Goal: Transaction & Acquisition: Purchase product/service

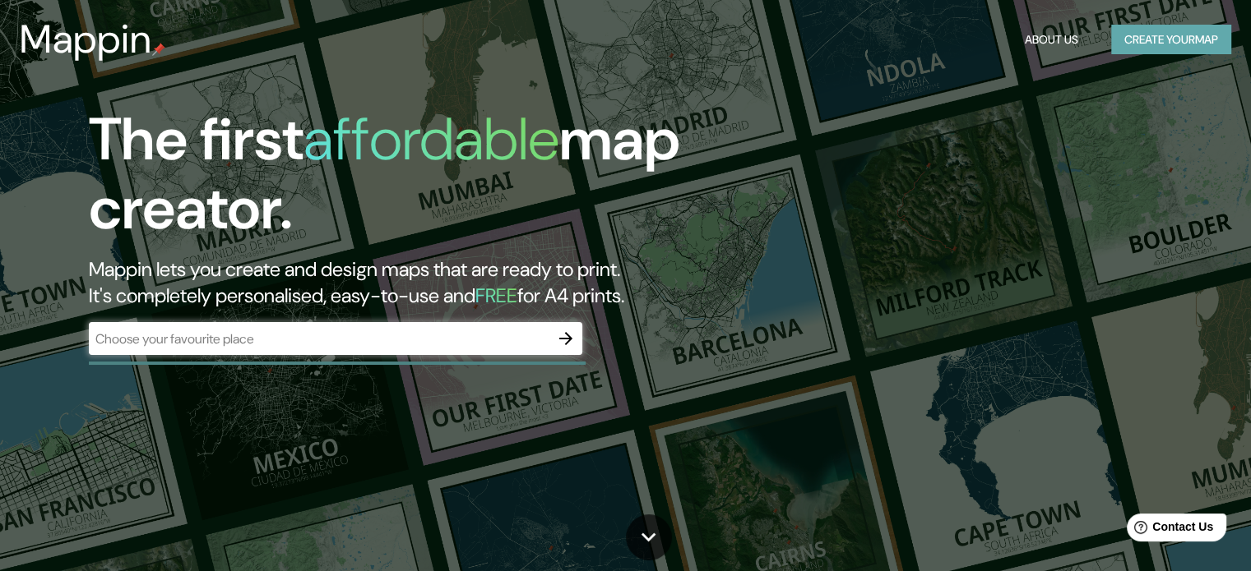
click at [1150, 34] on button "Create your map" at bounding box center [1171, 40] width 120 height 30
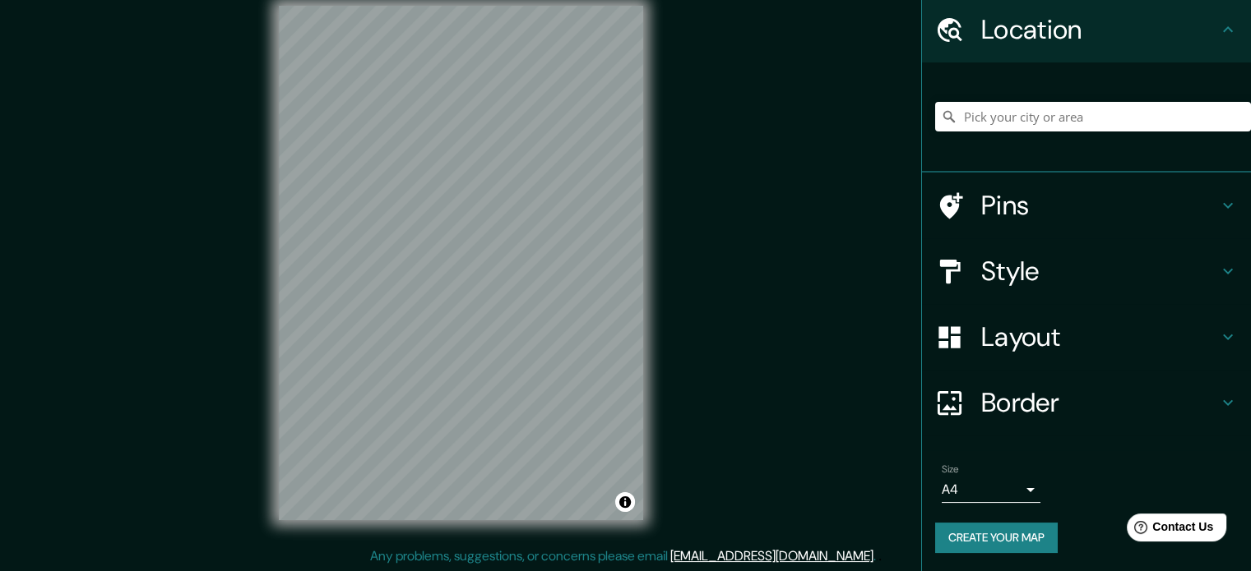
scroll to position [21, 0]
click at [1015, 535] on button "Create your map" at bounding box center [996, 538] width 123 height 30
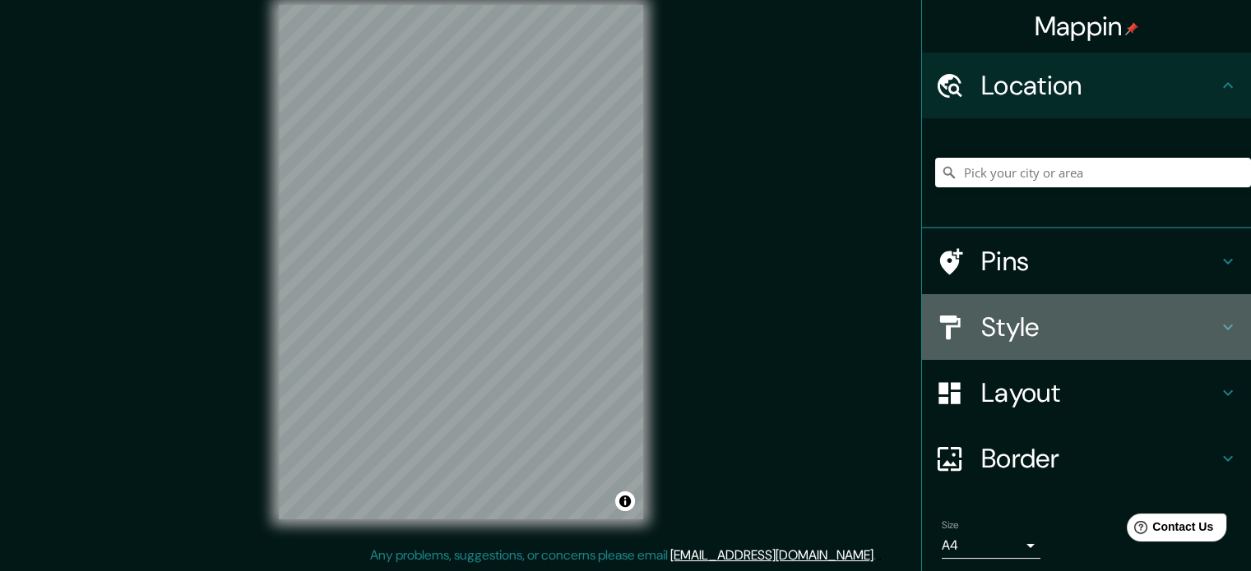
click at [1013, 324] on h4 "Style" at bounding box center [1099, 327] width 237 height 33
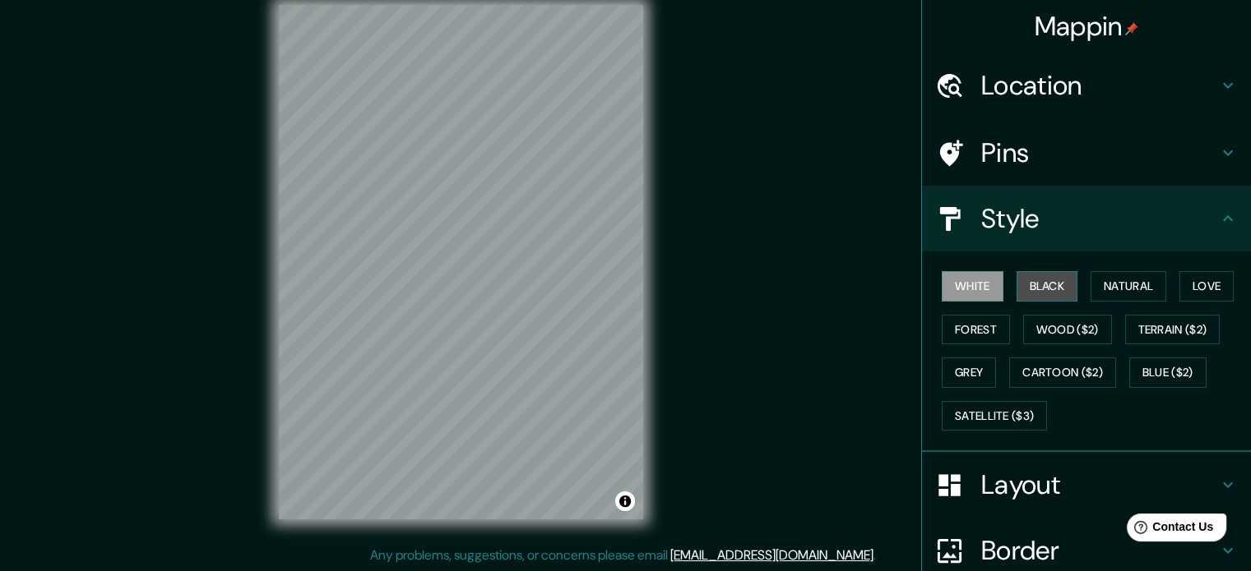
click at [1029, 279] on button "Black" at bounding box center [1047, 286] width 62 height 30
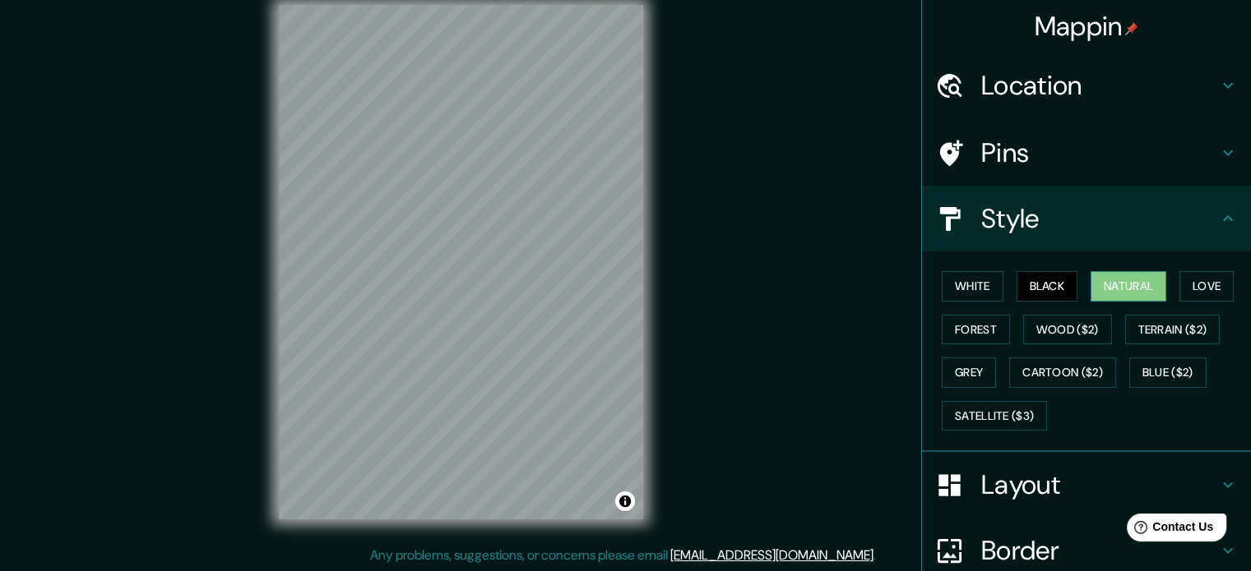
click at [1140, 289] on button "Natural" at bounding box center [1128, 286] width 76 height 30
click at [1198, 284] on button "Love" at bounding box center [1206, 286] width 54 height 30
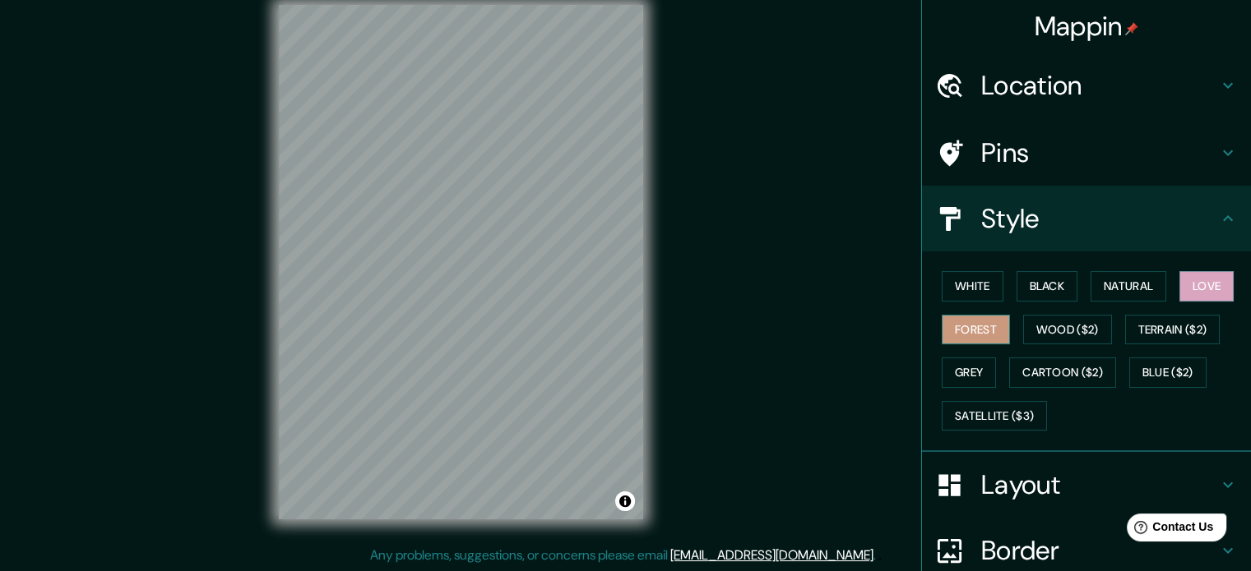
click at [966, 338] on button "Forest" at bounding box center [975, 330] width 68 height 30
click at [1072, 323] on button "Wood ($2)" at bounding box center [1067, 330] width 89 height 30
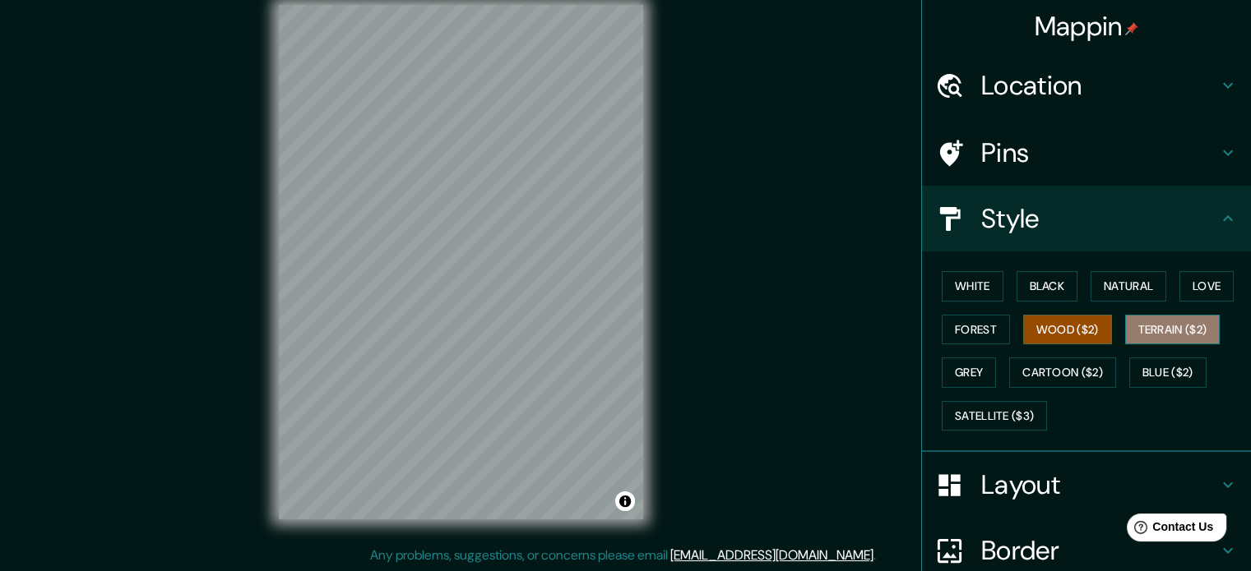
click at [1156, 330] on button "Terrain ($2)" at bounding box center [1172, 330] width 95 height 30
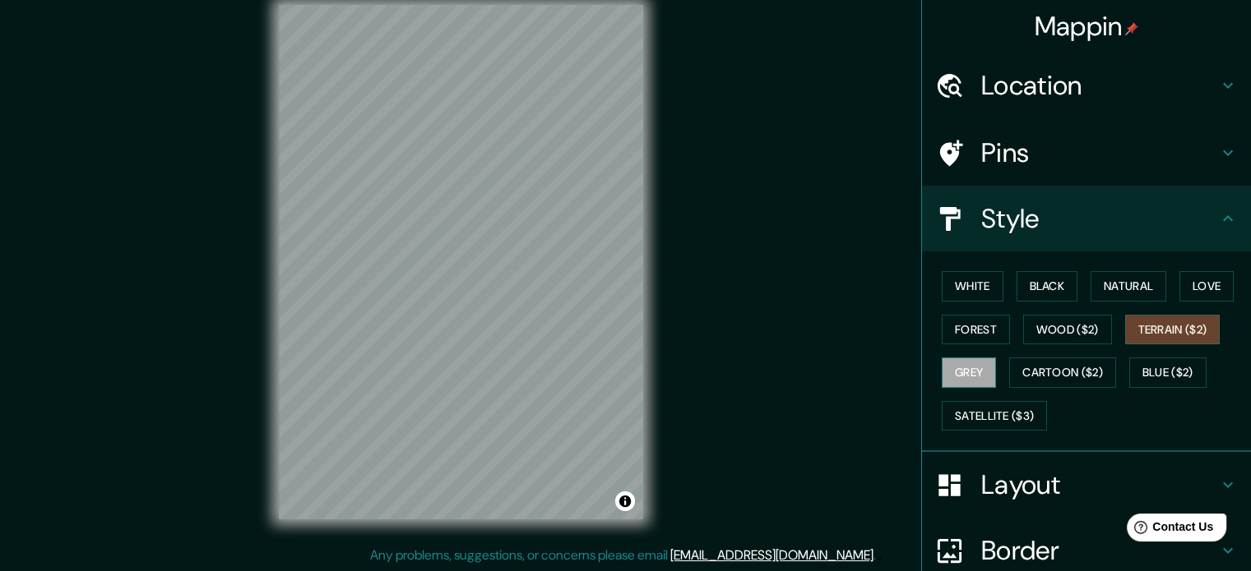
click at [958, 373] on button "Grey" at bounding box center [968, 373] width 54 height 30
click at [1043, 369] on button "Cartoon ($2)" at bounding box center [1062, 373] width 107 height 30
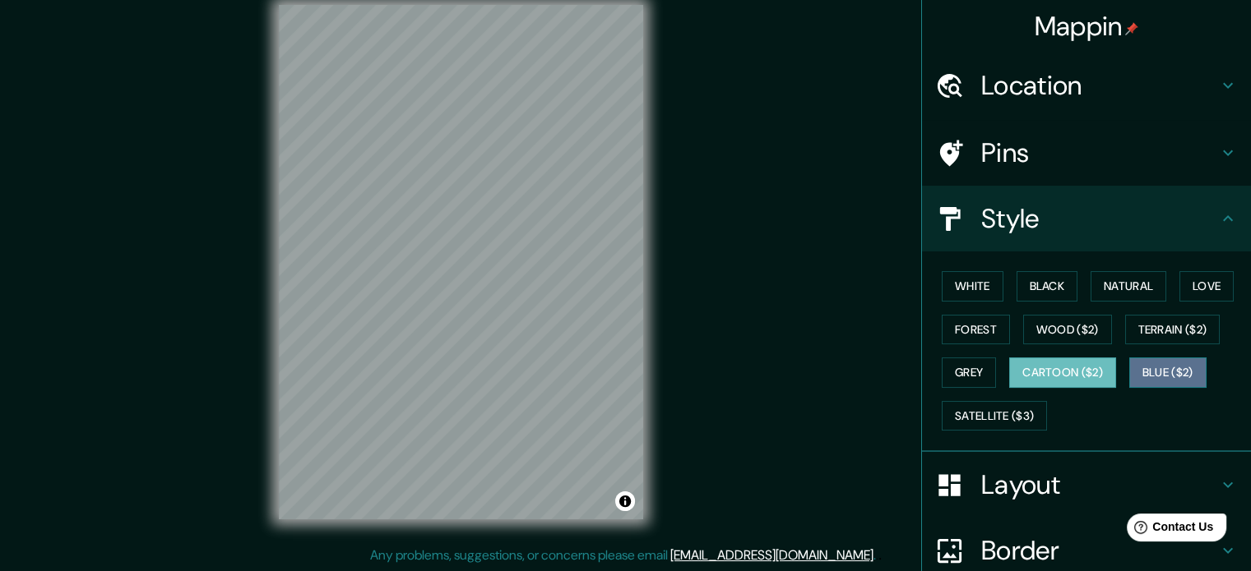
click at [1174, 377] on button "Blue ($2)" at bounding box center [1167, 373] width 77 height 30
click at [1092, 377] on button "Cartoon ($2)" at bounding box center [1062, 373] width 107 height 30
click at [950, 280] on button "White" at bounding box center [972, 286] width 62 height 30
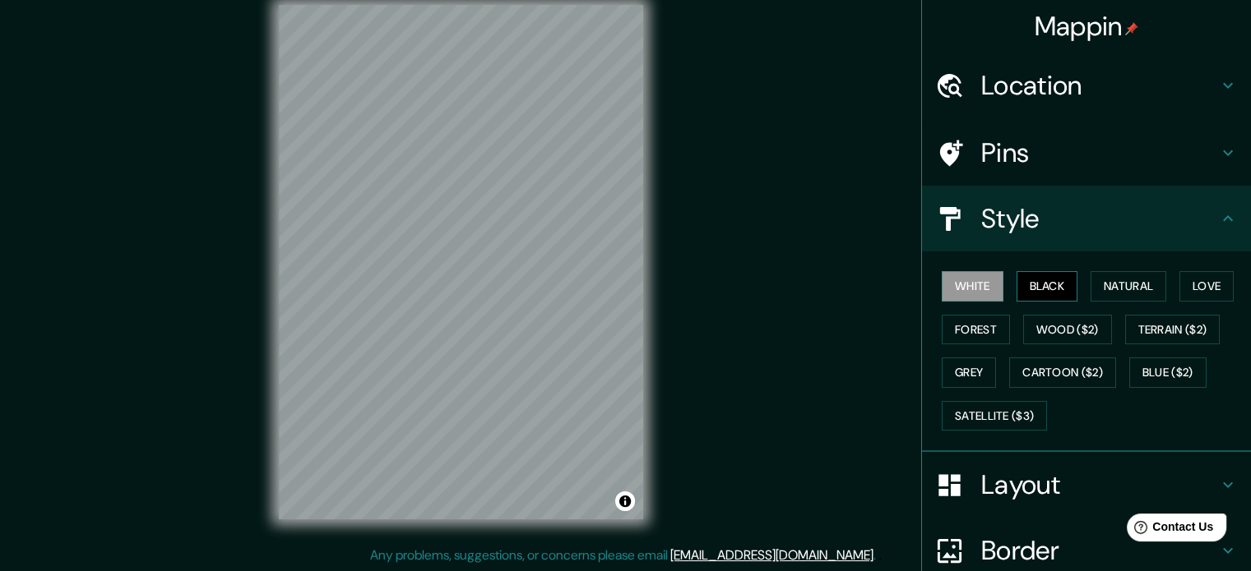
click at [1052, 275] on button "Black" at bounding box center [1047, 286] width 62 height 30
click at [1126, 292] on button "Natural" at bounding box center [1128, 286] width 76 height 30
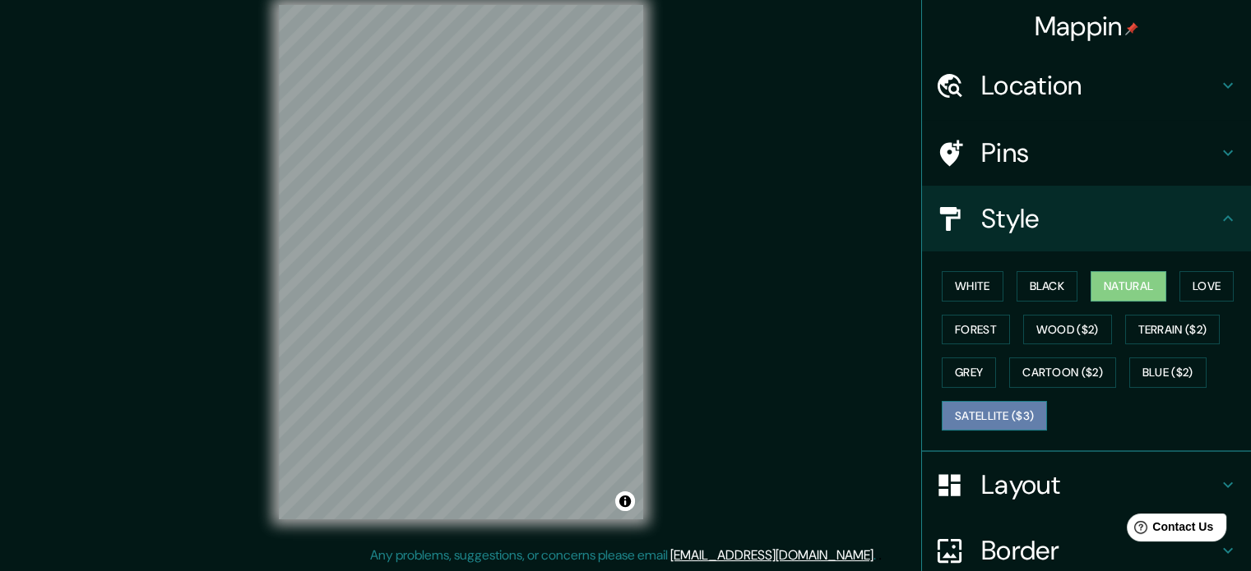
click at [987, 423] on button "Satellite ($3)" at bounding box center [993, 416] width 105 height 30
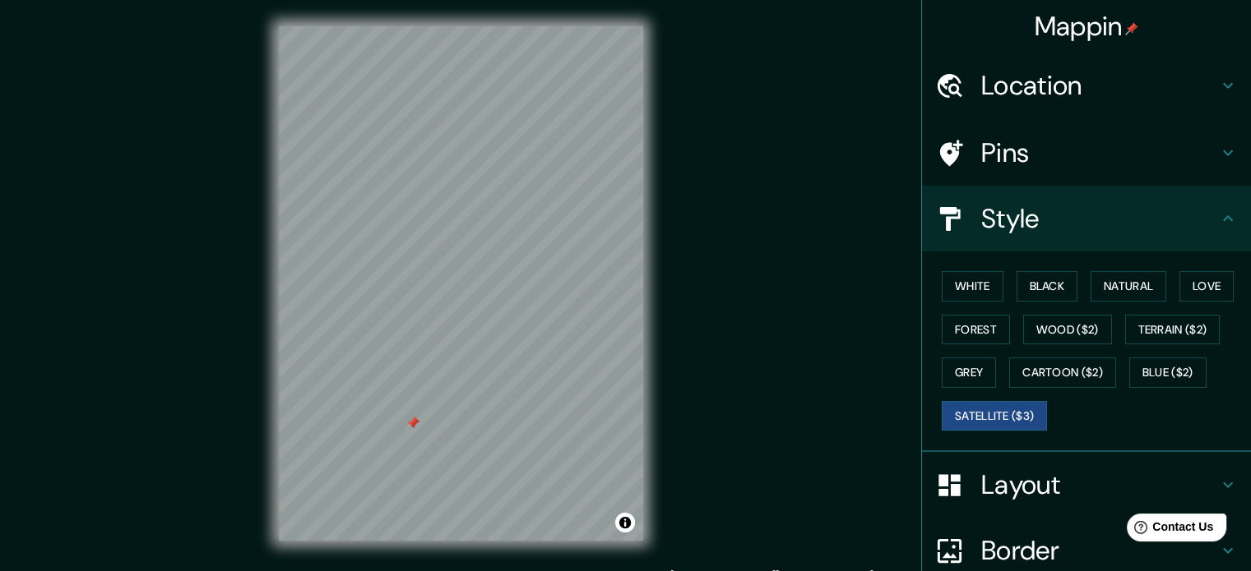
click at [414, 427] on div at bounding box center [412, 423] width 13 height 13
click at [414, 423] on div at bounding box center [412, 423] width 13 height 13
click at [523, 26] on div at bounding box center [461, 26] width 364 height 0
click at [1117, 154] on h4 "Pins" at bounding box center [1099, 152] width 237 height 33
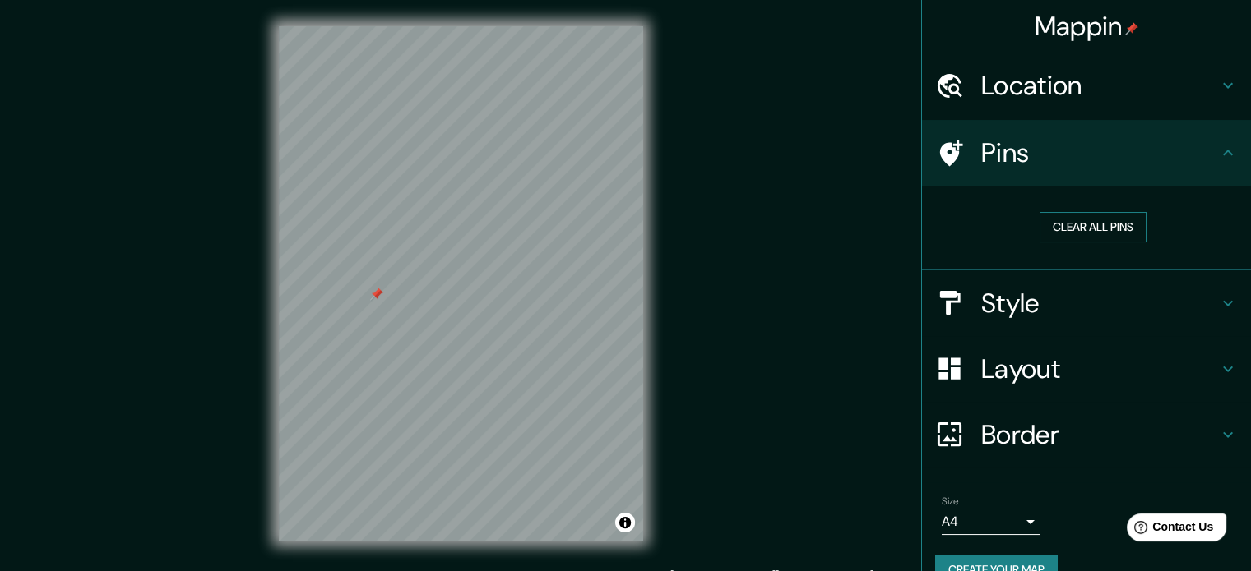
click at [1120, 225] on button "Clear all pins" at bounding box center [1092, 227] width 107 height 30
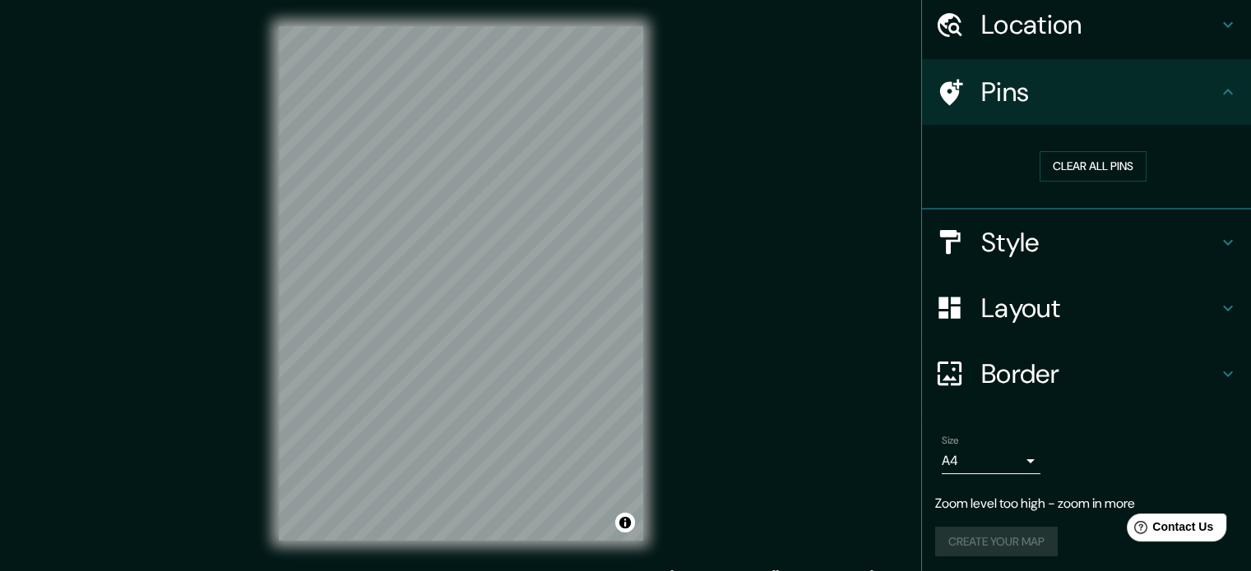
scroll to position [64, 0]
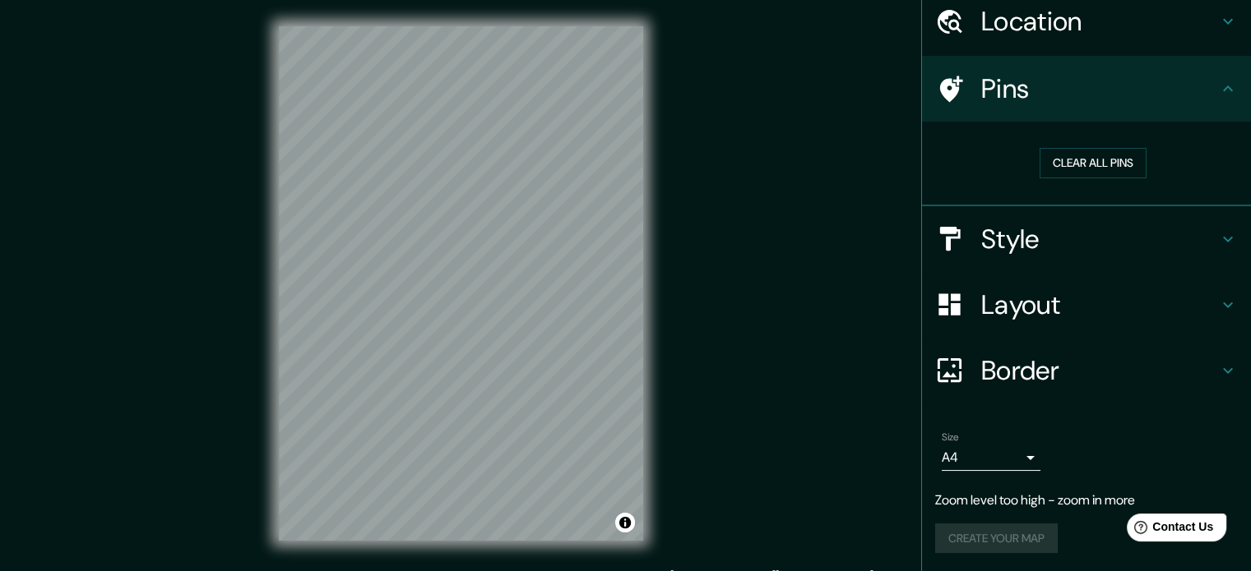
click at [993, 302] on h4 "Layout" at bounding box center [1099, 305] width 237 height 33
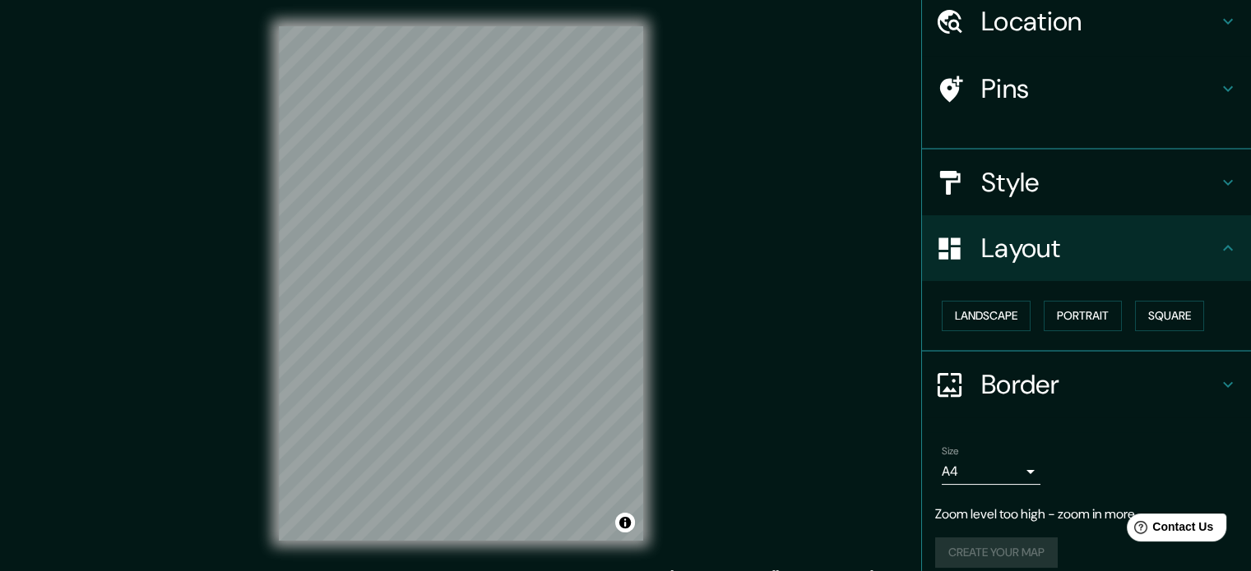
scroll to position [51, 0]
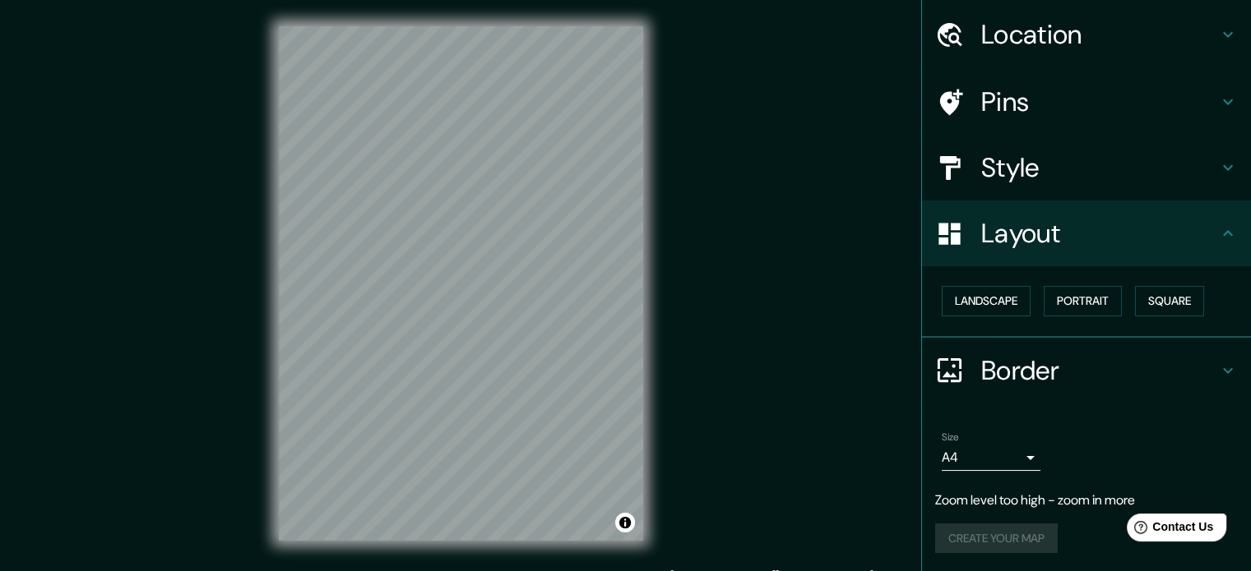
click at [1026, 151] on h4 "Style" at bounding box center [1099, 167] width 237 height 33
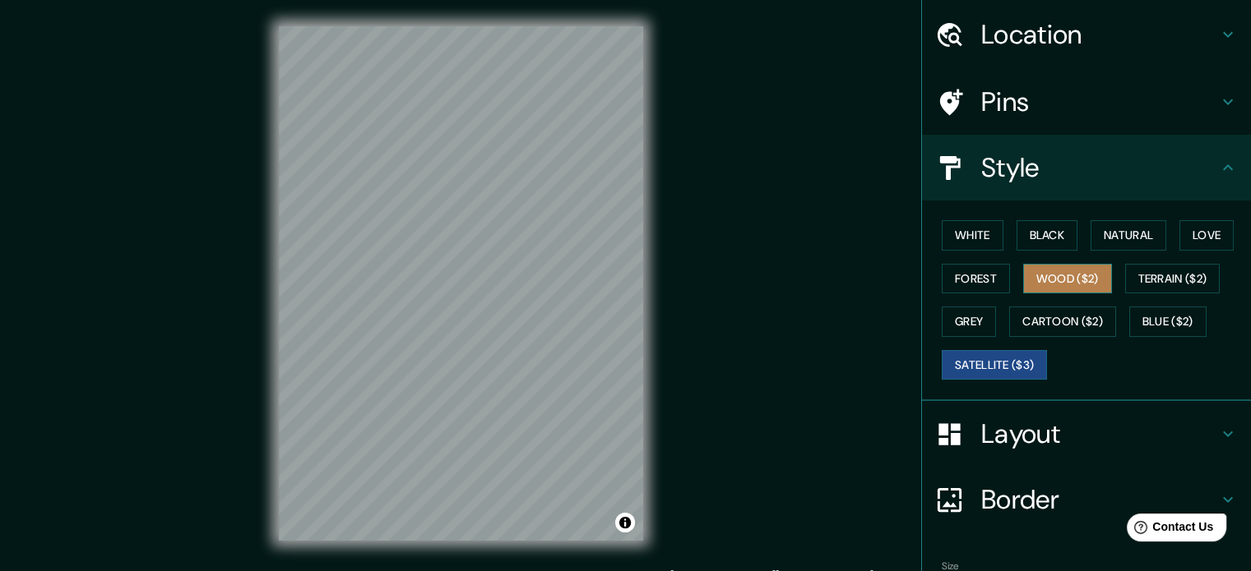
click at [1066, 284] on button "Wood ($2)" at bounding box center [1067, 279] width 89 height 30
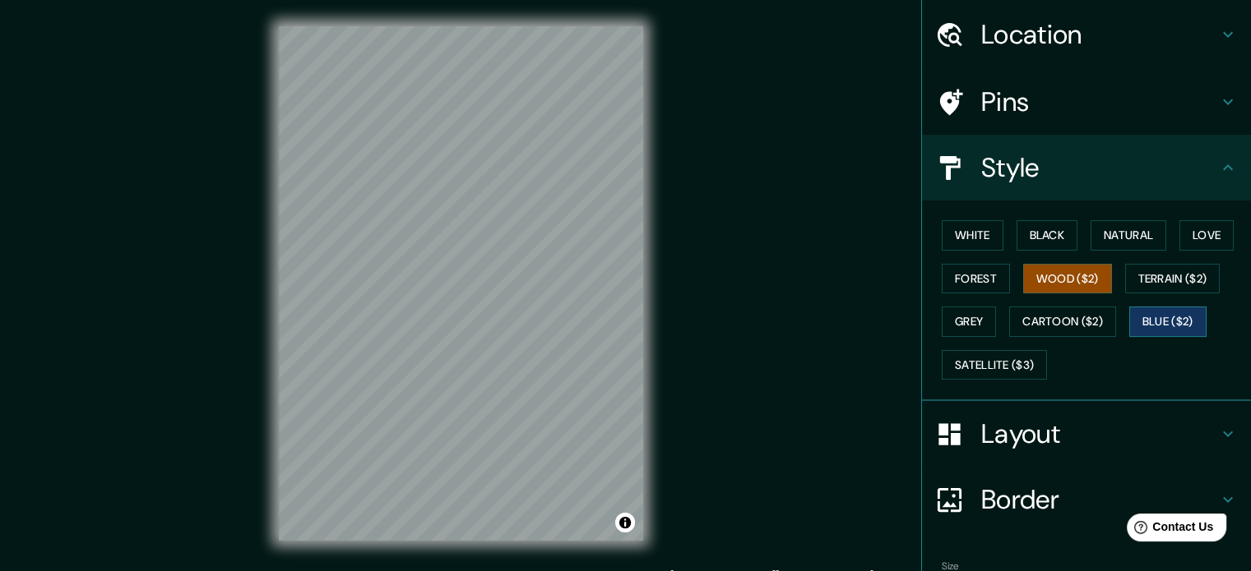
click at [1154, 314] on button "Blue ($2)" at bounding box center [1167, 322] width 77 height 30
click at [1141, 269] on button "Terrain ($2)" at bounding box center [1172, 279] width 95 height 30
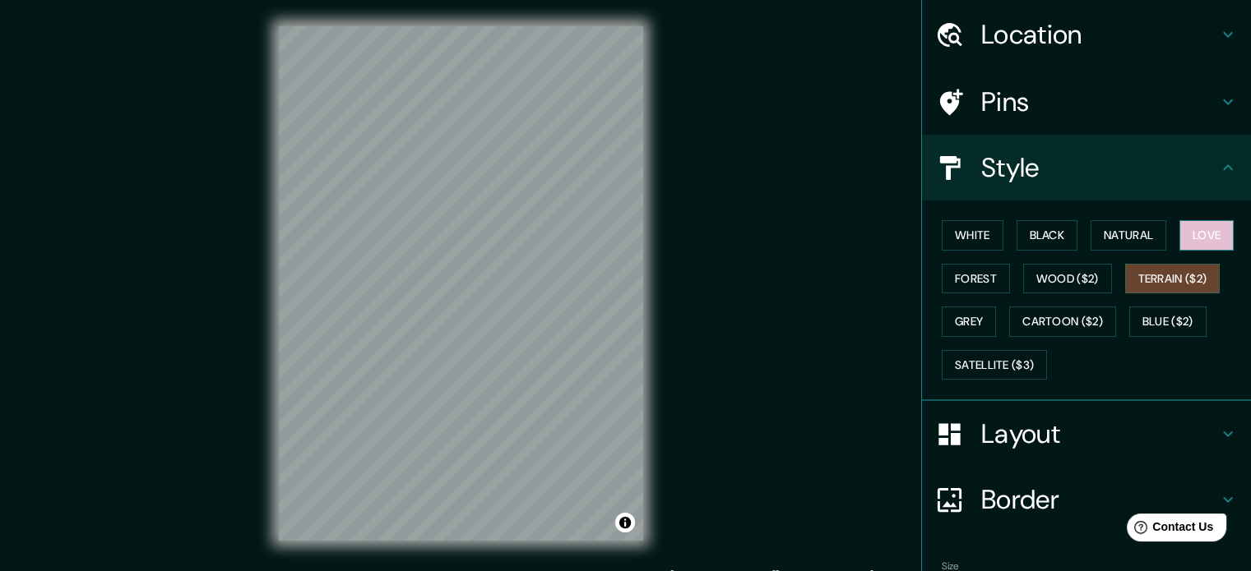
click at [1194, 229] on button "Love" at bounding box center [1206, 235] width 54 height 30
click at [1099, 242] on button "Natural" at bounding box center [1128, 235] width 76 height 30
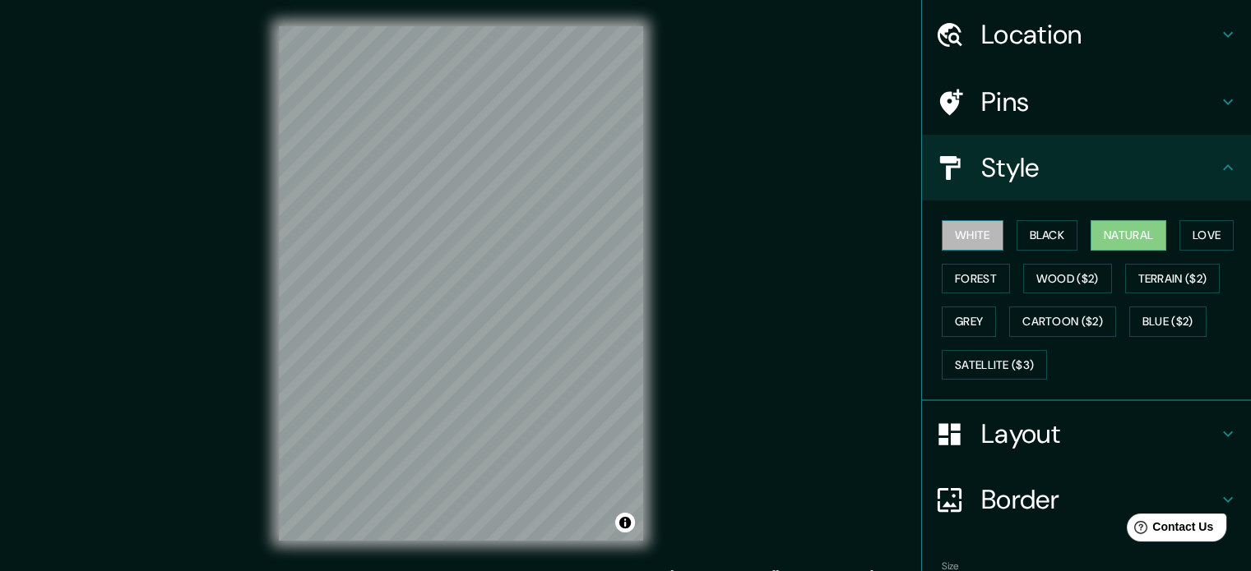
click at [955, 235] on button "White" at bounding box center [972, 235] width 62 height 30
click at [1027, 238] on button "Black" at bounding box center [1047, 235] width 62 height 30
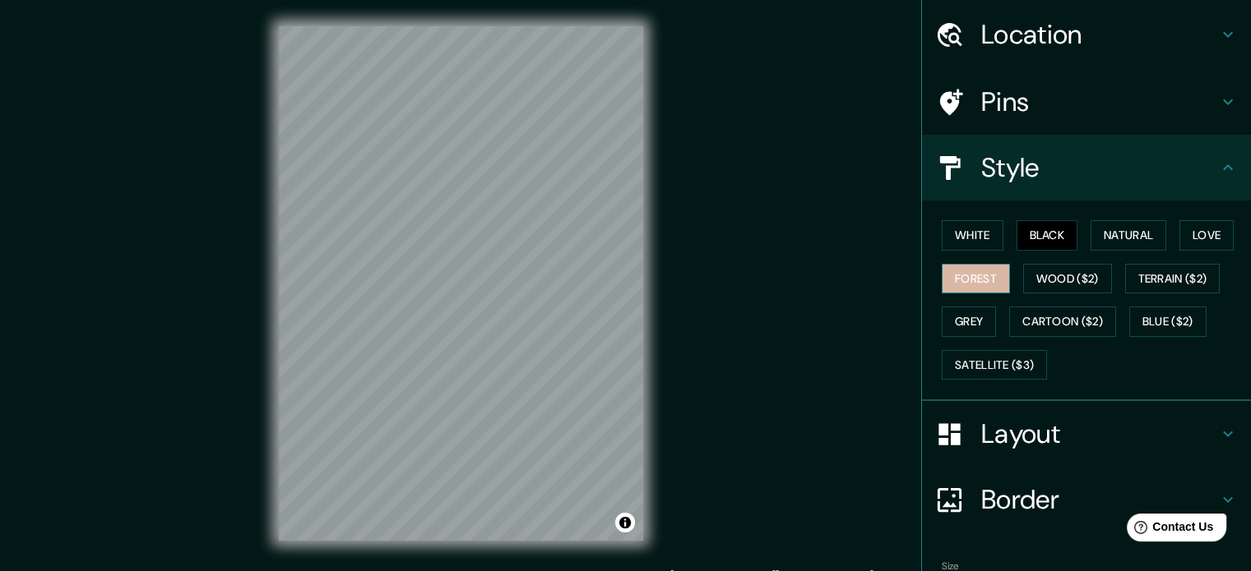
click at [971, 282] on button "Forest" at bounding box center [975, 279] width 68 height 30
click at [950, 317] on button "Grey" at bounding box center [968, 322] width 54 height 30
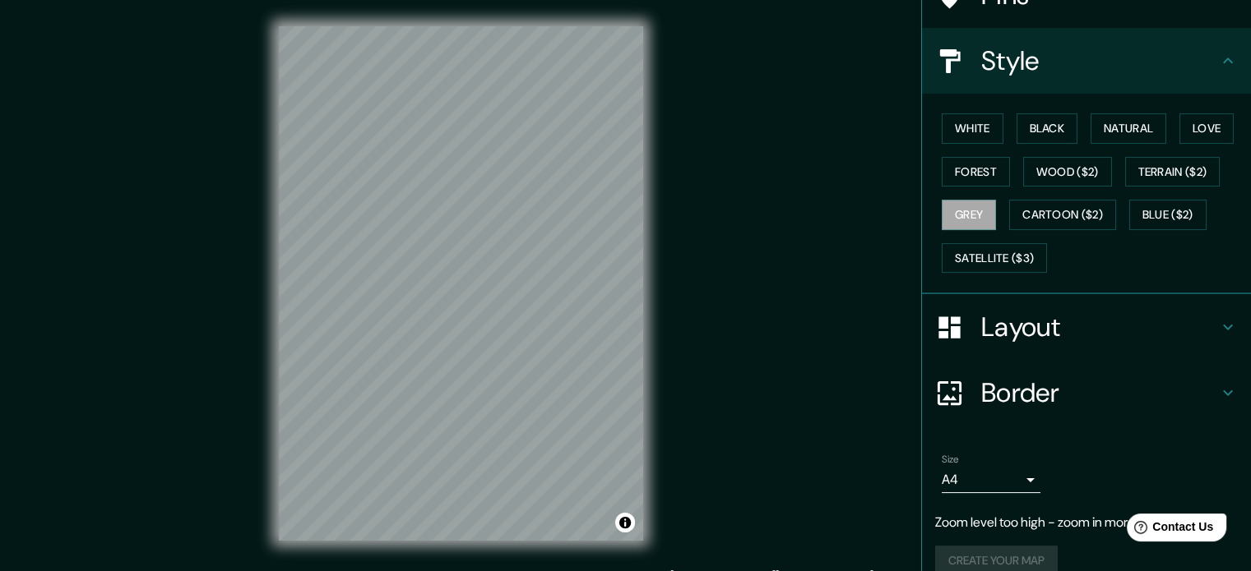
scroll to position [179, 0]
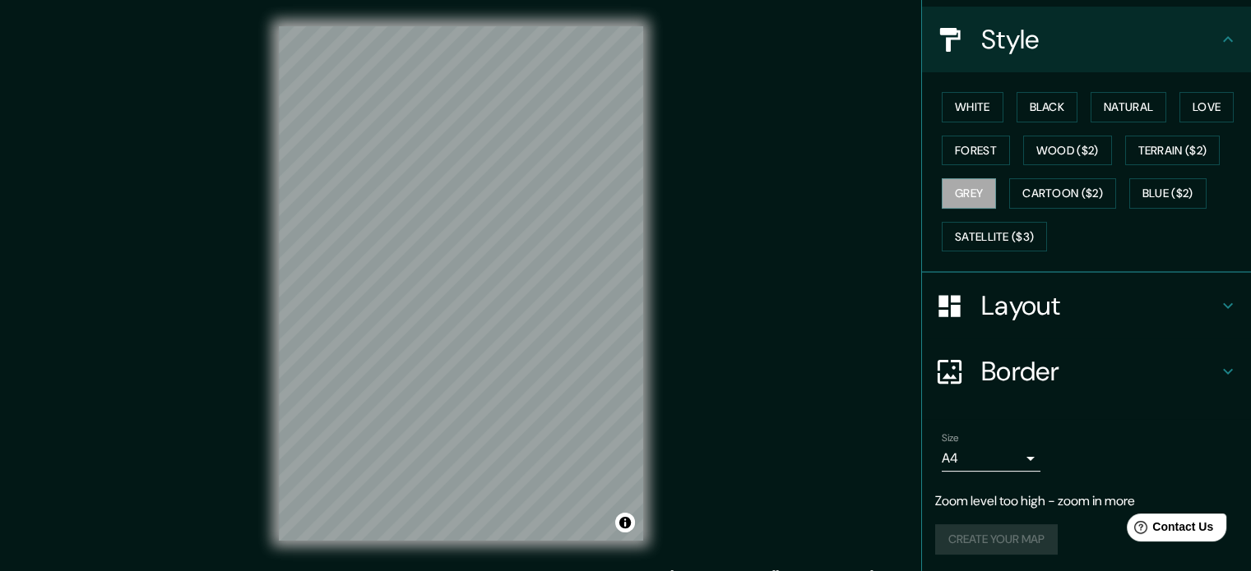
click at [1029, 307] on h4 "Layout" at bounding box center [1099, 305] width 237 height 33
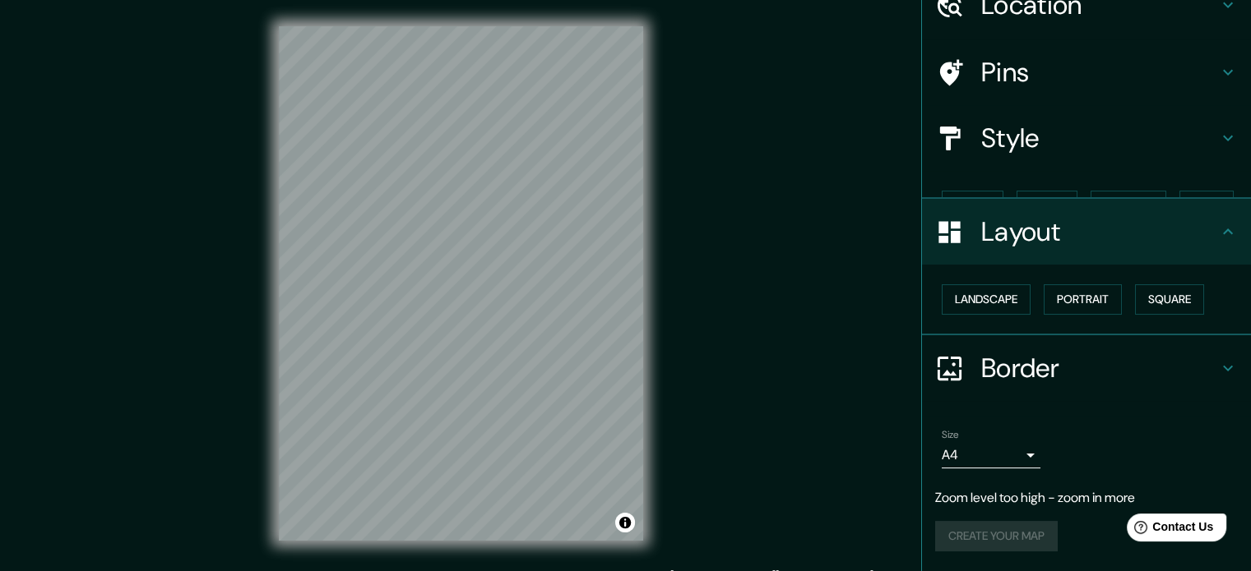
scroll to position [51, 0]
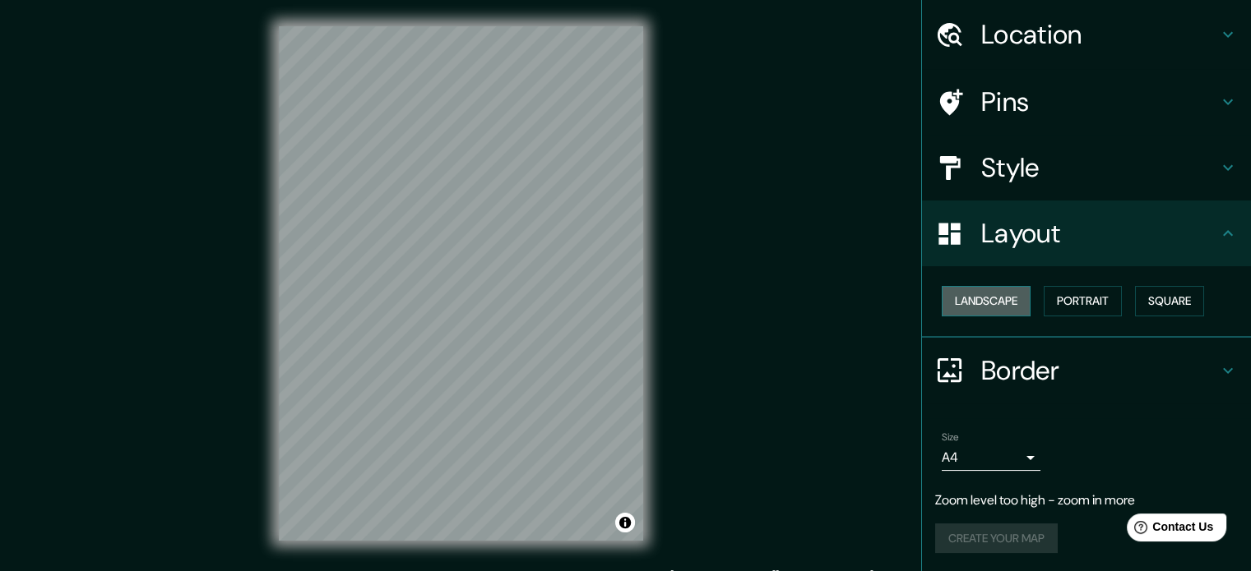
click at [982, 308] on button "Landscape" at bounding box center [985, 301] width 89 height 30
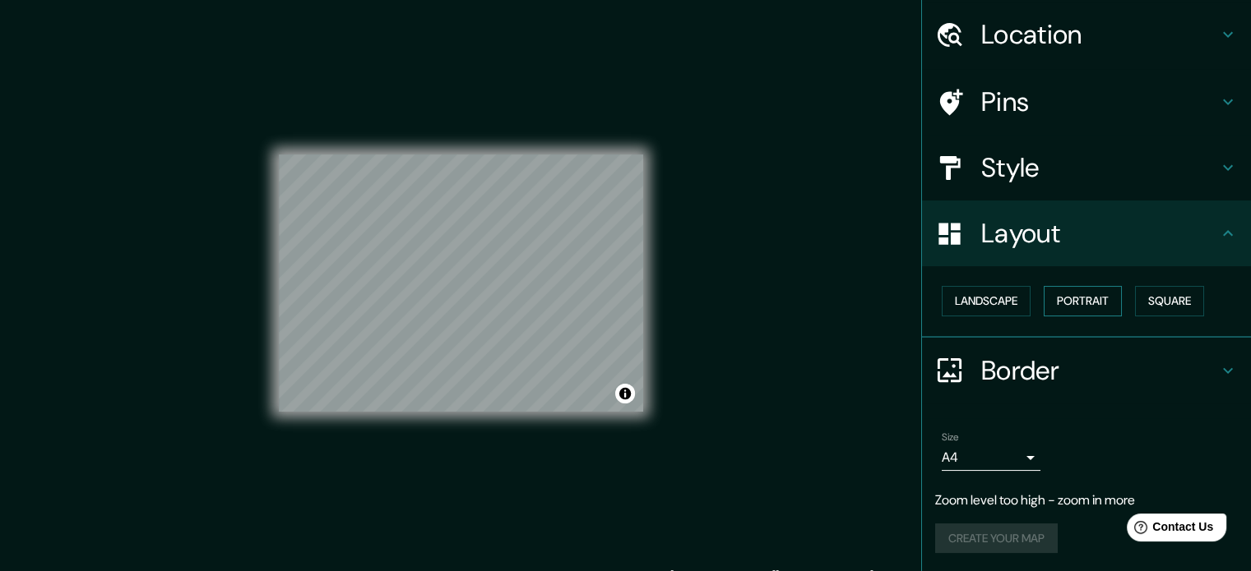
click at [1066, 309] on button "Portrait" at bounding box center [1082, 301] width 78 height 30
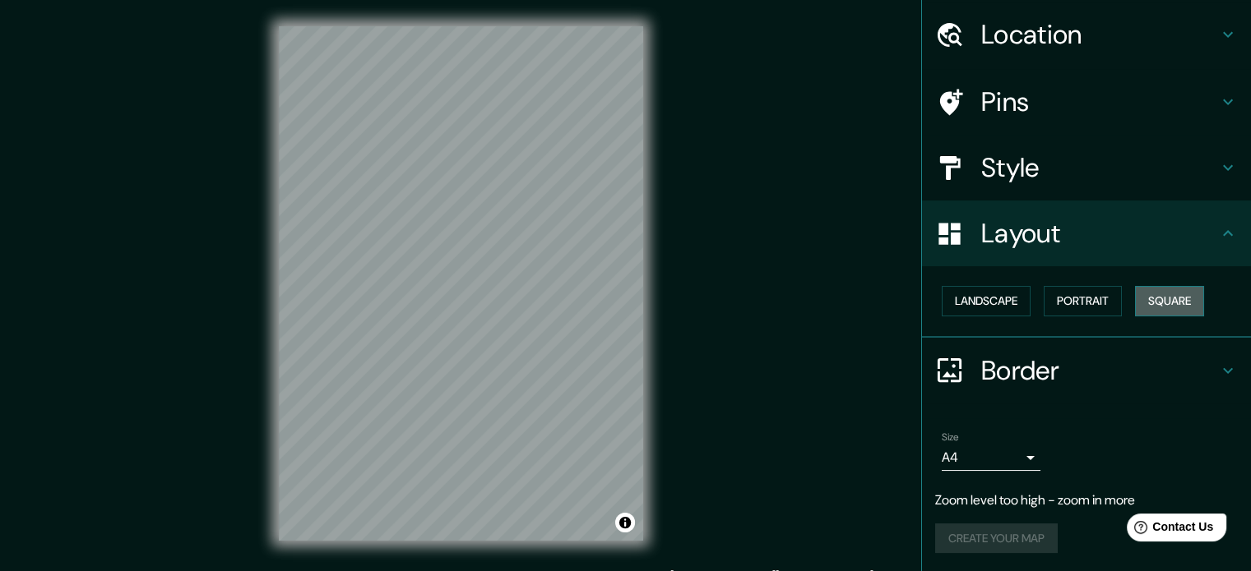
click at [1151, 293] on button "Square" at bounding box center [1169, 301] width 69 height 30
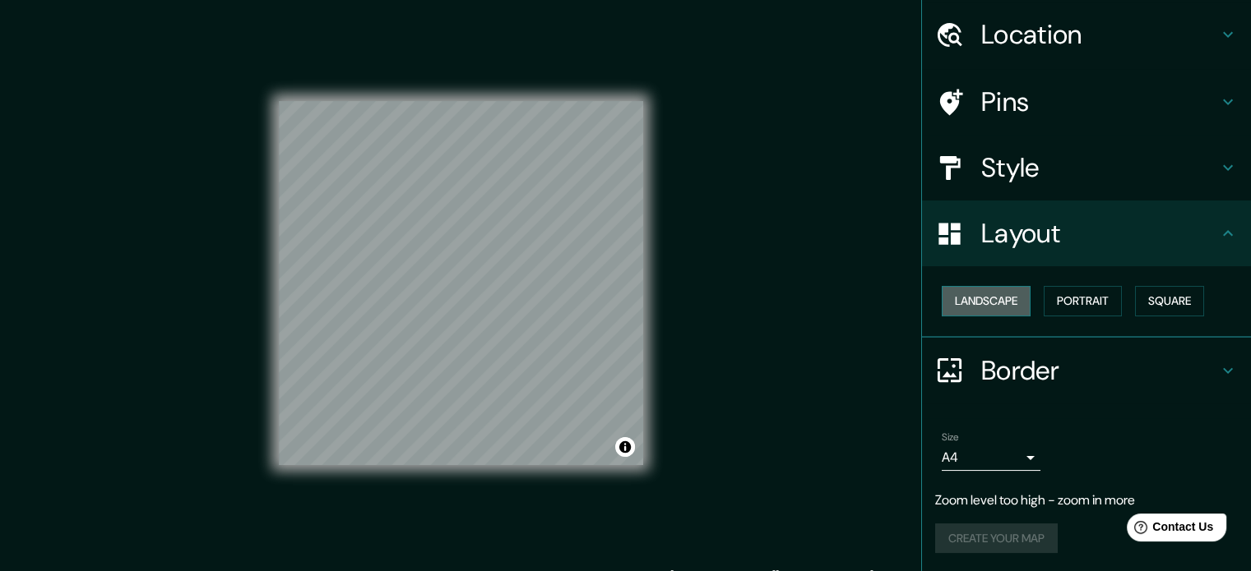
click at [983, 295] on button "Landscape" at bounding box center [985, 301] width 89 height 30
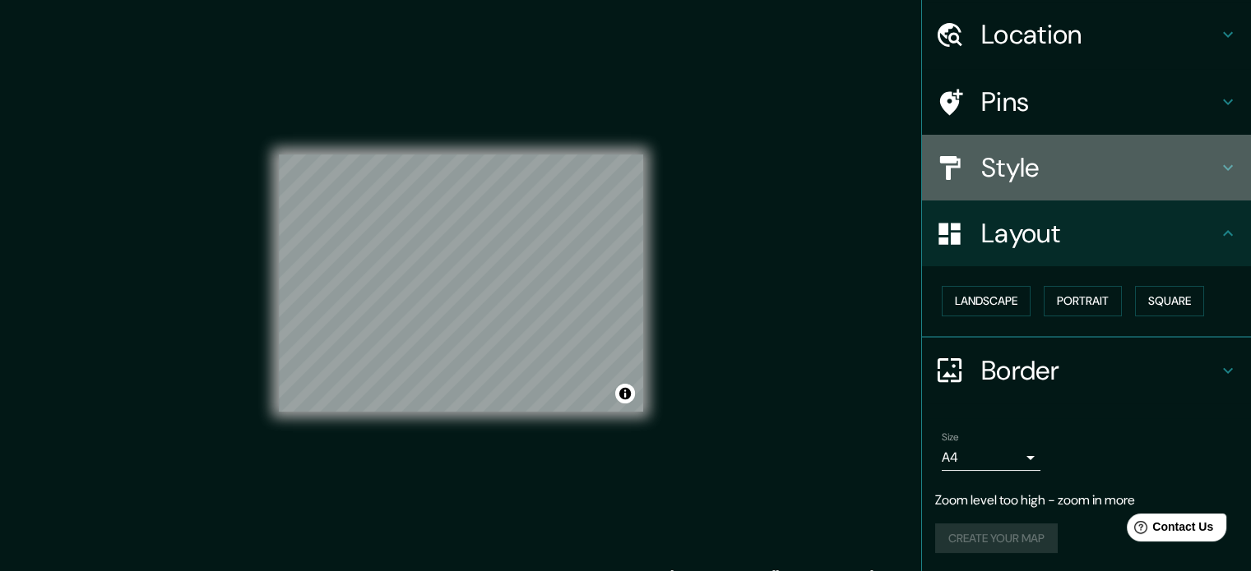
click at [1084, 173] on h4 "Style" at bounding box center [1099, 167] width 237 height 33
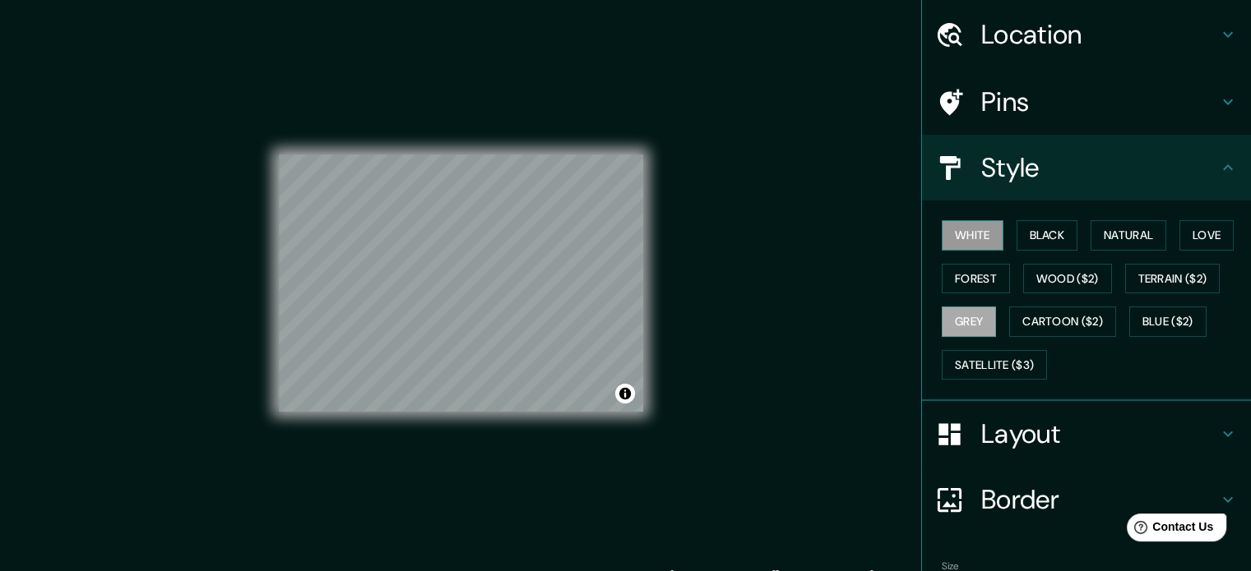
click at [983, 232] on button "White" at bounding box center [972, 235] width 62 height 30
click at [1165, 319] on button "Blue ($2)" at bounding box center [1167, 322] width 77 height 30
click at [983, 241] on button "White" at bounding box center [972, 235] width 62 height 30
click at [967, 315] on button "Grey" at bounding box center [968, 322] width 54 height 30
click at [1009, 316] on button "Cartoon ($2)" at bounding box center [1062, 322] width 107 height 30
